Goal: Information Seeking & Learning: Learn about a topic

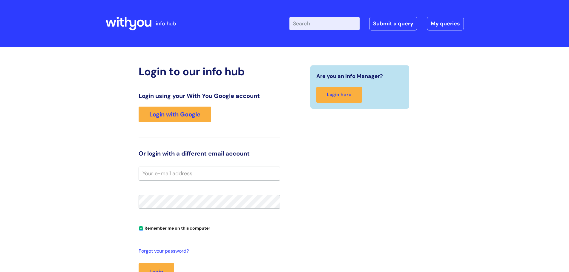
click at [334, 25] on input "Enter your search term here..." at bounding box center [325, 23] width 70 height 13
click at [192, 116] on link "Login with Google" at bounding box center [175, 115] width 73 height 16
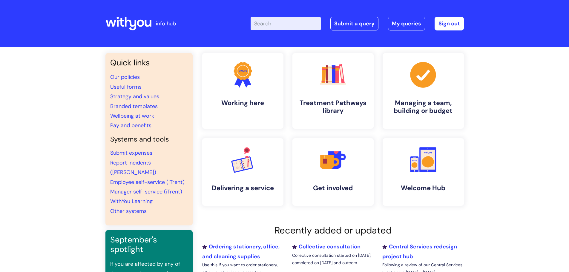
click at [271, 25] on input "Enter your search term here..." at bounding box center [286, 23] width 70 height 13
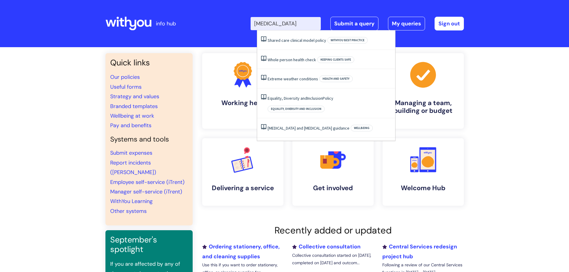
type input "[MEDICAL_DATA]"
click button "Search" at bounding box center [0, 0] width 0 height 0
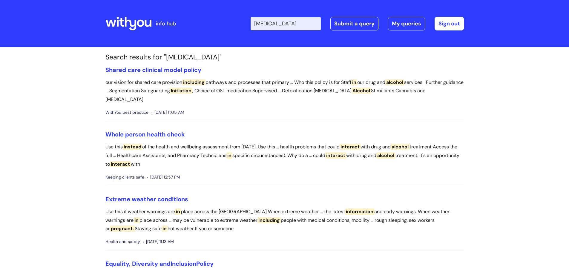
drag, startPoint x: 287, startPoint y: 23, endPoint x: 255, endPoint y: 25, distance: 32.3
click at [255, 25] on div "Enter your search term here... alcohol in pregnancy Search Submit a query My qu…" at bounding box center [330, 23] width 270 height 35
type input "pregnancy"
click button "Search" at bounding box center [0, 0] width 0 height 0
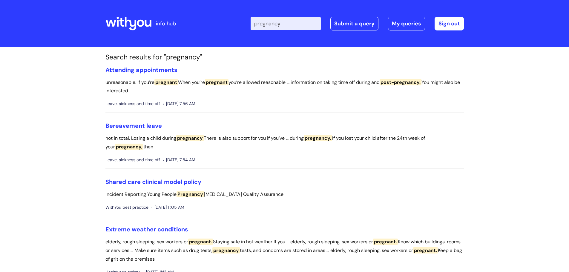
drag, startPoint x: 271, startPoint y: 22, endPoint x: 255, endPoint y: 20, distance: 16.0
click at [255, 20] on div "Enter your search term here... pregnancy Search Submit a query My queries Welco…" at bounding box center [330, 23] width 270 height 35
type input "alcohol"
click button "Search" at bounding box center [0, 0] width 0 height 0
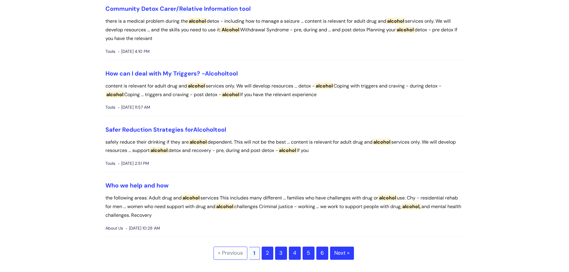
scroll to position [1764, 0]
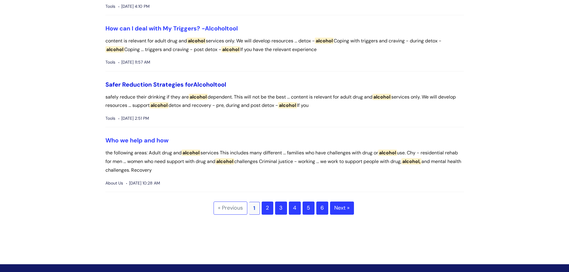
click at [220, 85] on link "Safer Reduction Strategies for Alcohol tool" at bounding box center [166, 85] width 121 height 8
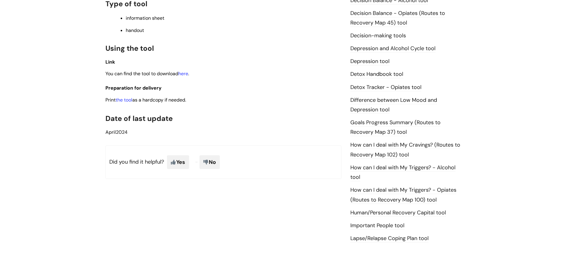
scroll to position [232, 0]
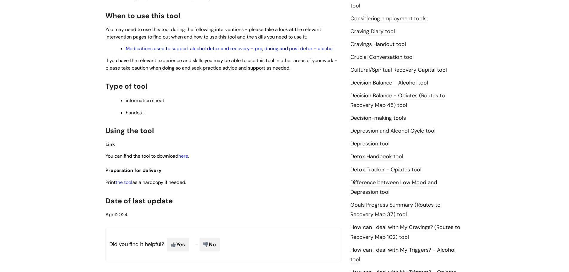
click at [227, 48] on link "Medications used to support alcohol detox and recovery - pre, during and post d…" at bounding box center [230, 48] width 208 height 6
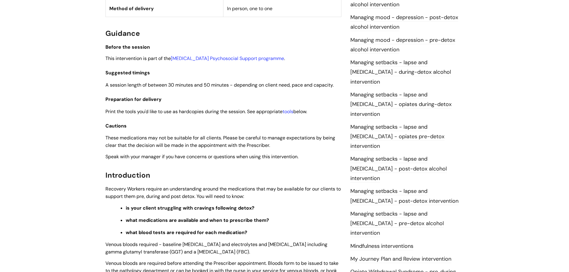
scroll to position [508, 0]
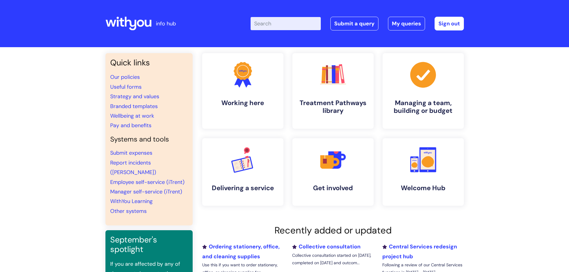
click at [282, 24] on input "Enter your search term here..." at bounding box center [286, 23] width 70 height 13
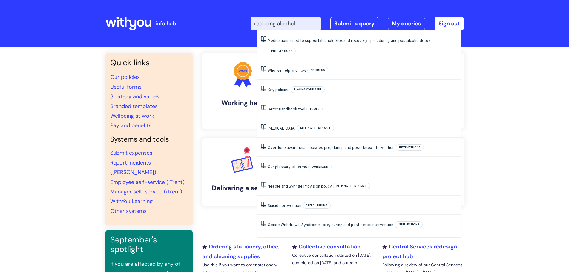
type input "reducing alcohol"
click button "Search" at bounding box center [0, 0] width 0 height 0
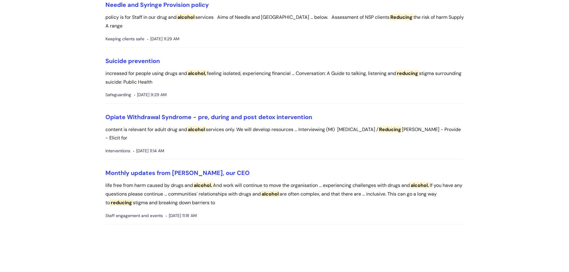
scroll to position [538, 0]
